Goal: Task Accomplishment & Management: Manage account settings

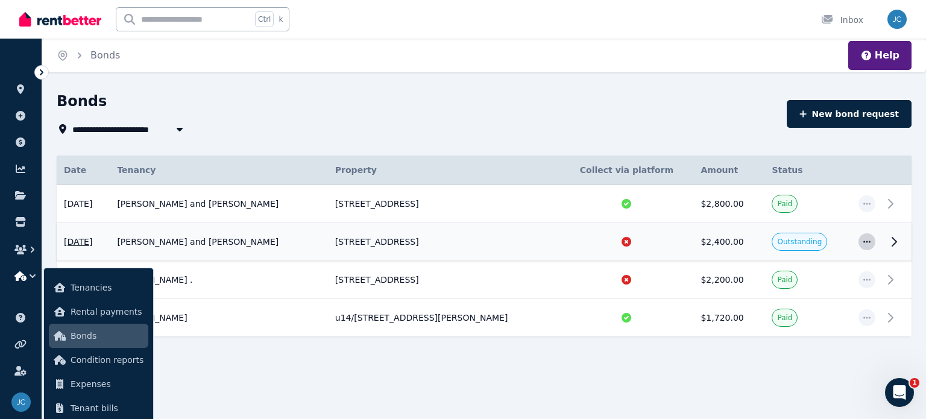
click at [868, 241] on icon "button" at bounding box center [867, 242] width 10 height 8
click at [893, 241] on icon at bounding box center [894, 242] width 14 height 14
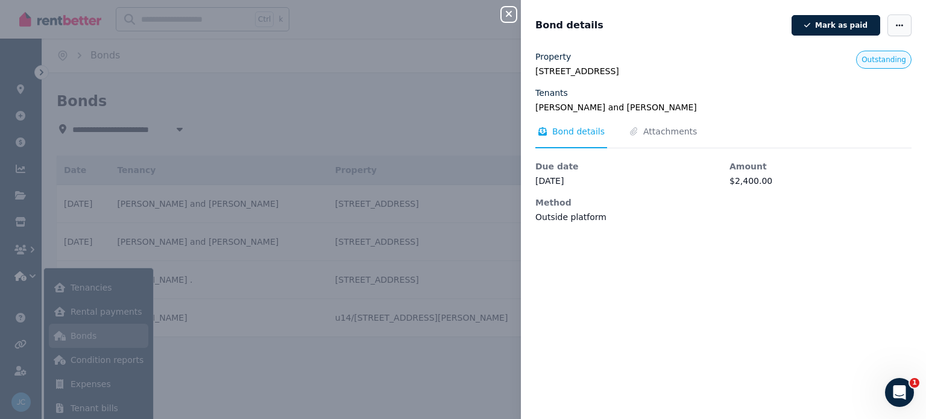
click at [889, 31] on span "button" at bounding box center [900, 25] width 24 height 22
click at [403, 31] on div "Close panel Bond details [PERSON_NAME] as paid Edit details Delete bond Propert…" at bounding box center [463, 209] width 926 height 419
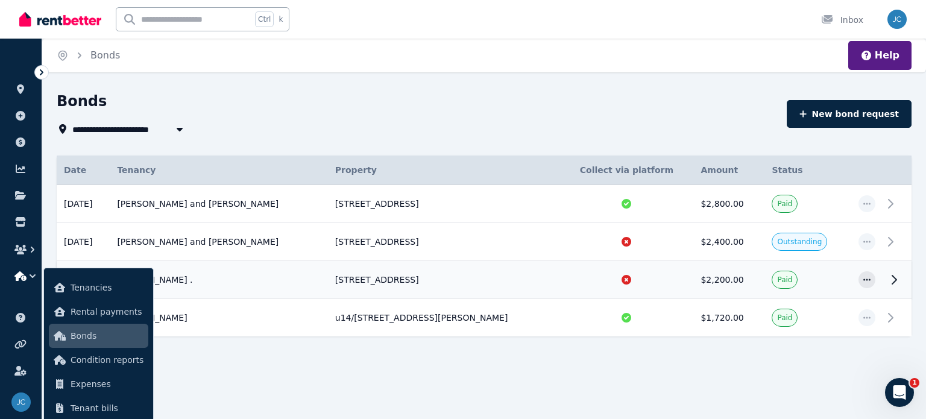
click at [894, 279] on icon at bounding box center [894, 280] width 14 height 14
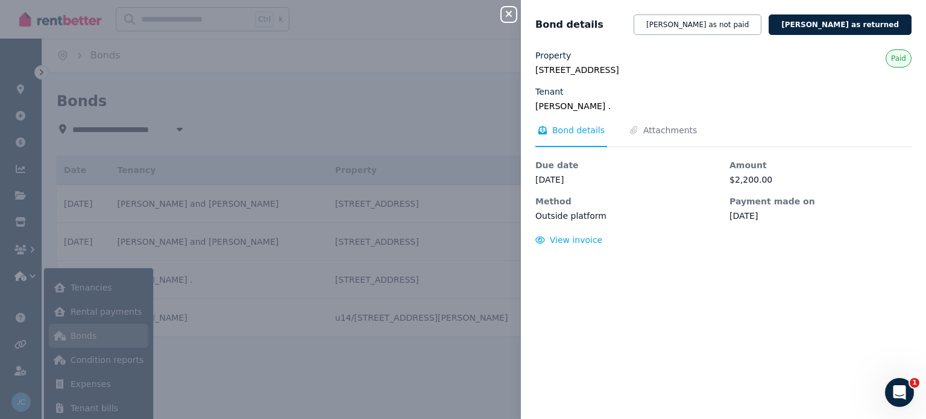
click at [458, 78] on div "Close panel Bond details [PERSON_NAME] as not paid [PERSON_NAME] as returned Pr…" at bounding box center [463, 209] width 926 height 419
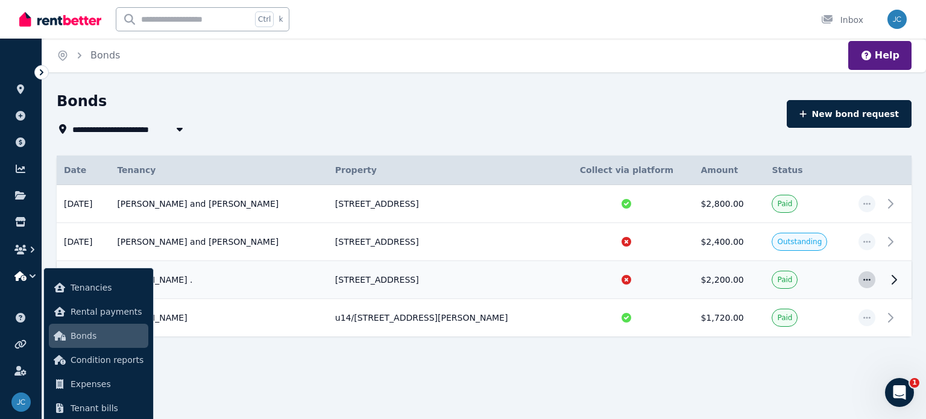
click at [865, 277] on icon "button" at bounding box center [867, 280] width 10 height 8
click at [870, 238] on icon "button" at bounding box center [867, 242] width 10 height 8
click at [468, 130] on div "**********" at bounding box center [418, 129] width 723 height 14
click at [97, 282] on span "Tenancies" at bounding box center [107, 287] width 73 height 14
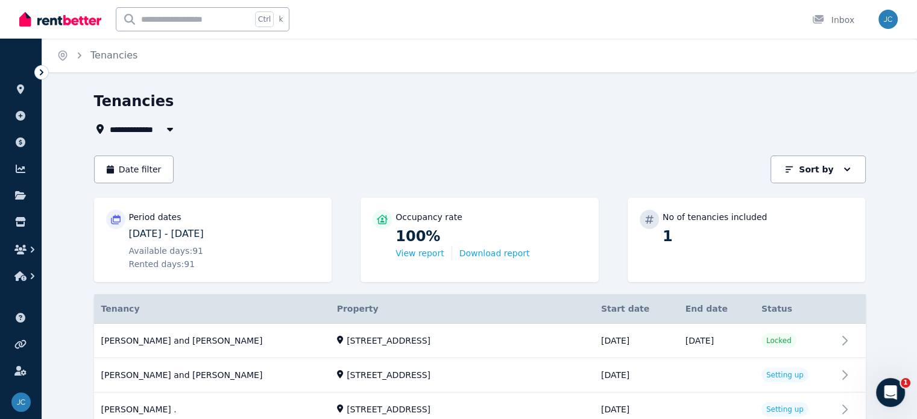
scroll to position [84, 0]
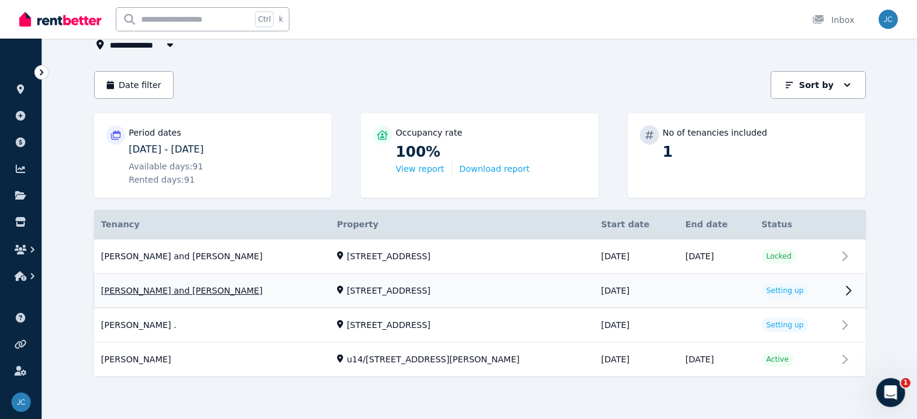
click at [866, 289] on link "View property details" at bounding box center [480, 291] width 772 height 34
